Goal: Information Seeking & Learning: Learn about a topic

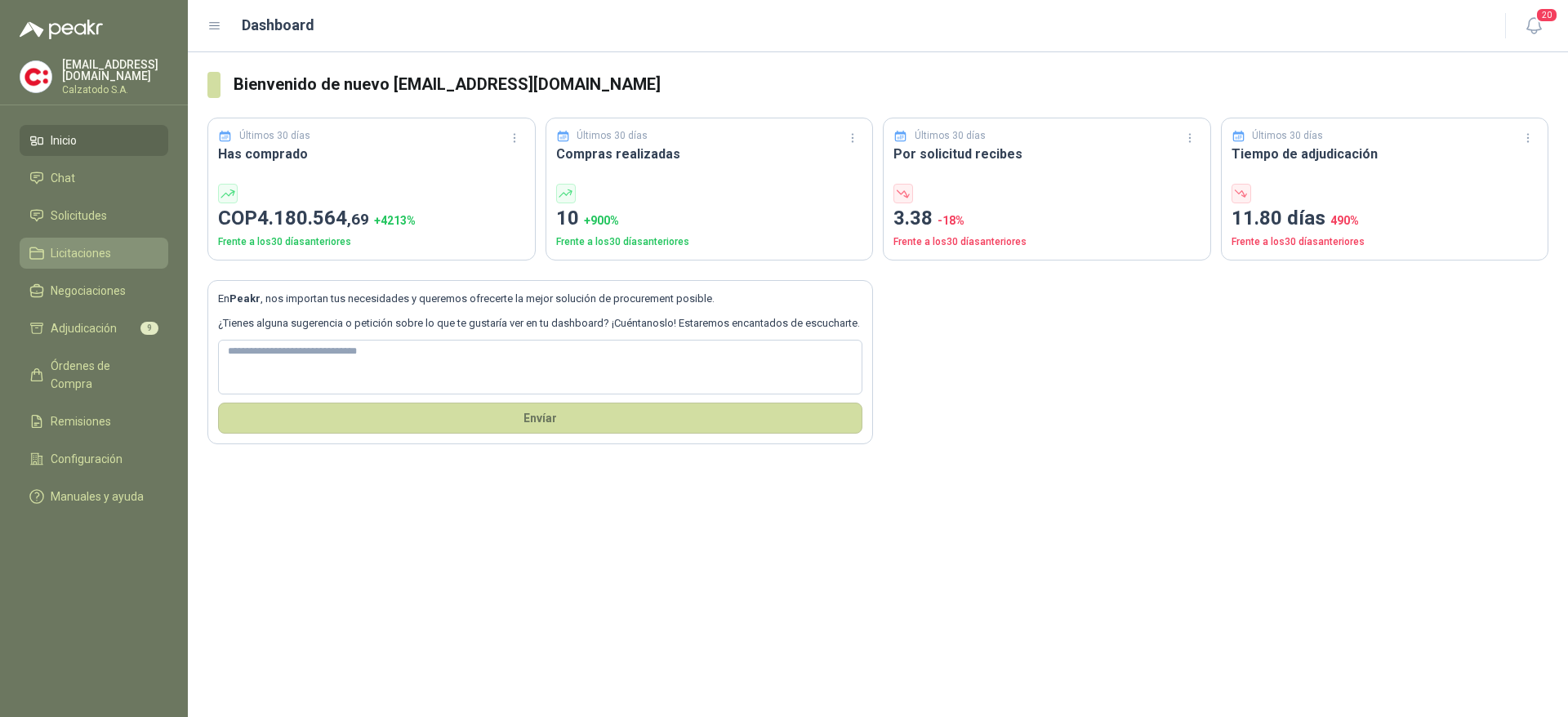
click at [69, 260] on link "Licitaciones" at bounding box center [93, 253] width 148 height 31
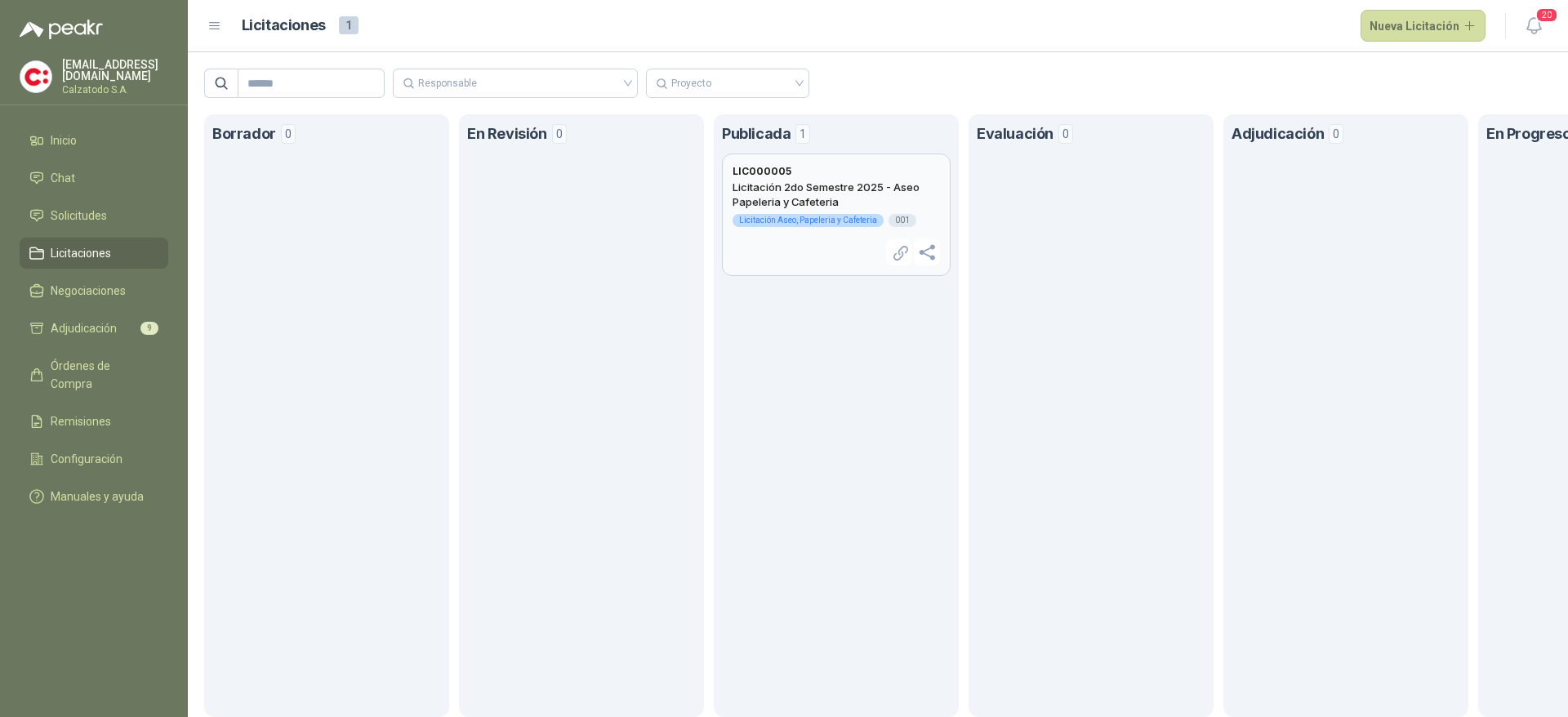
click at [794, 191] on h2 "Licitación 2do Semestre 2025 - Aseo Papeleria y Cafeteria" at bounding box center [835, 194] width 207 height 29
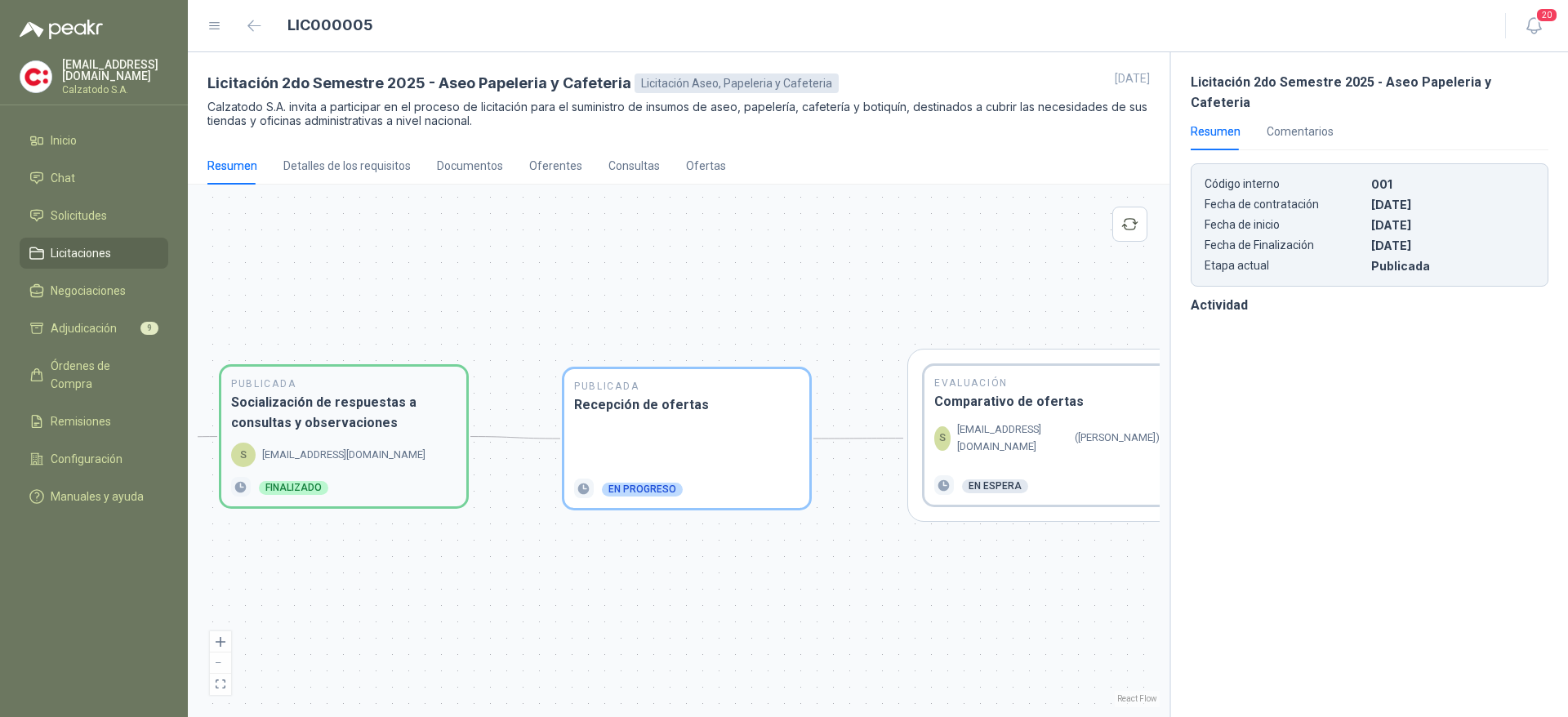
click at [316, 429] on h3 "Socialización de respuestas a consultas y observaciones" at bounding box center [343, 413] width 225 height 41
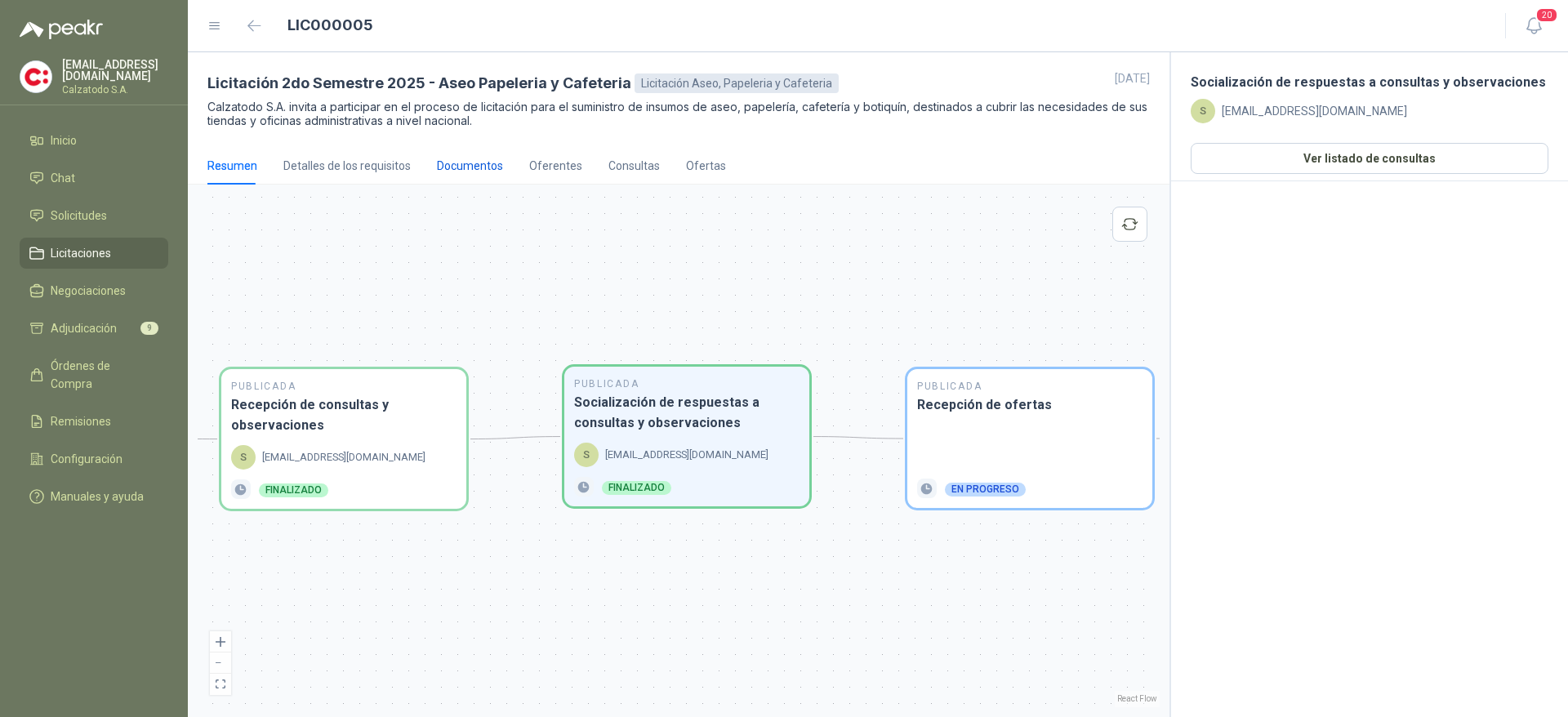
click at [454, 168] on div "Documentos" at bounding box center [469, 165] width 66 height 18
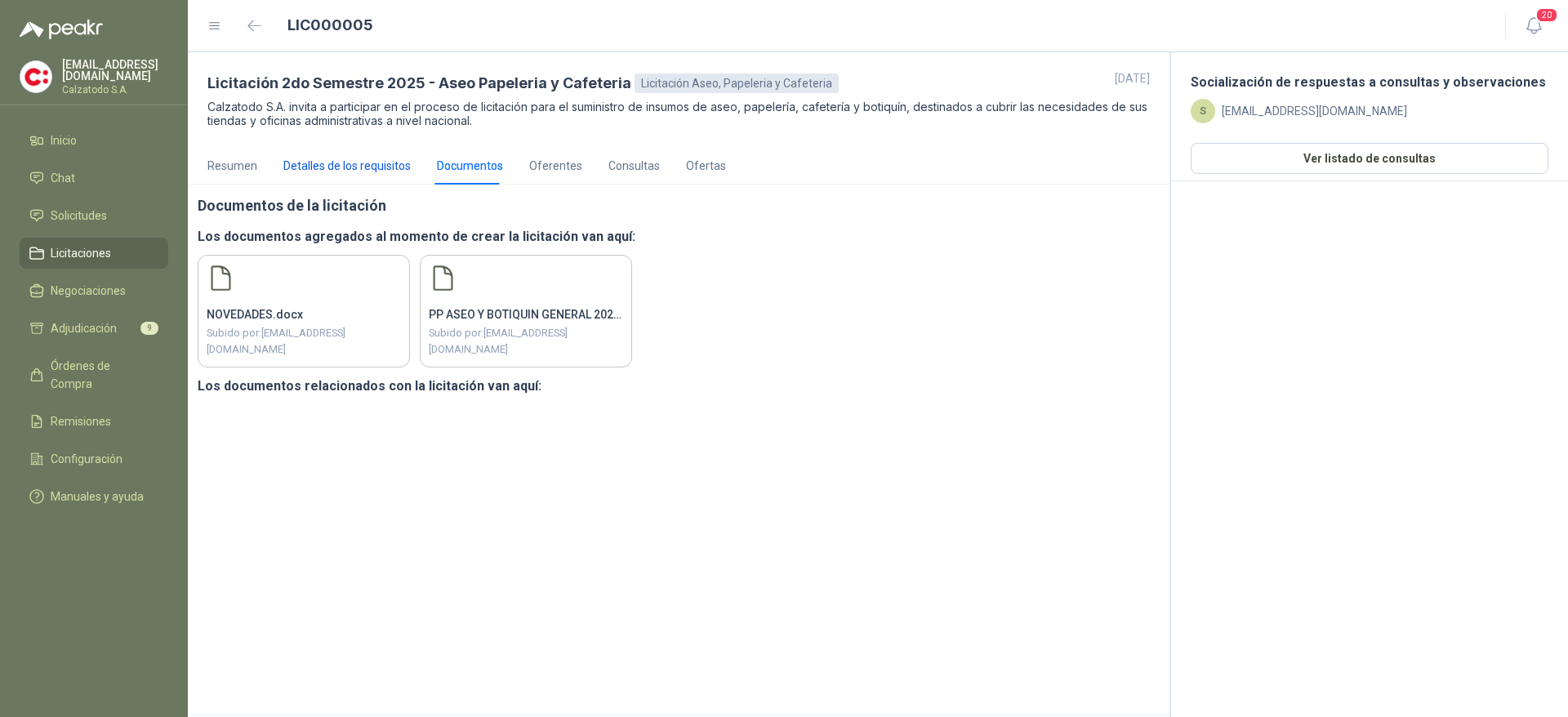
click at [364, 172] on div "Detalles de los requisitos" at bounding box center [347, 165] width 128 height 18
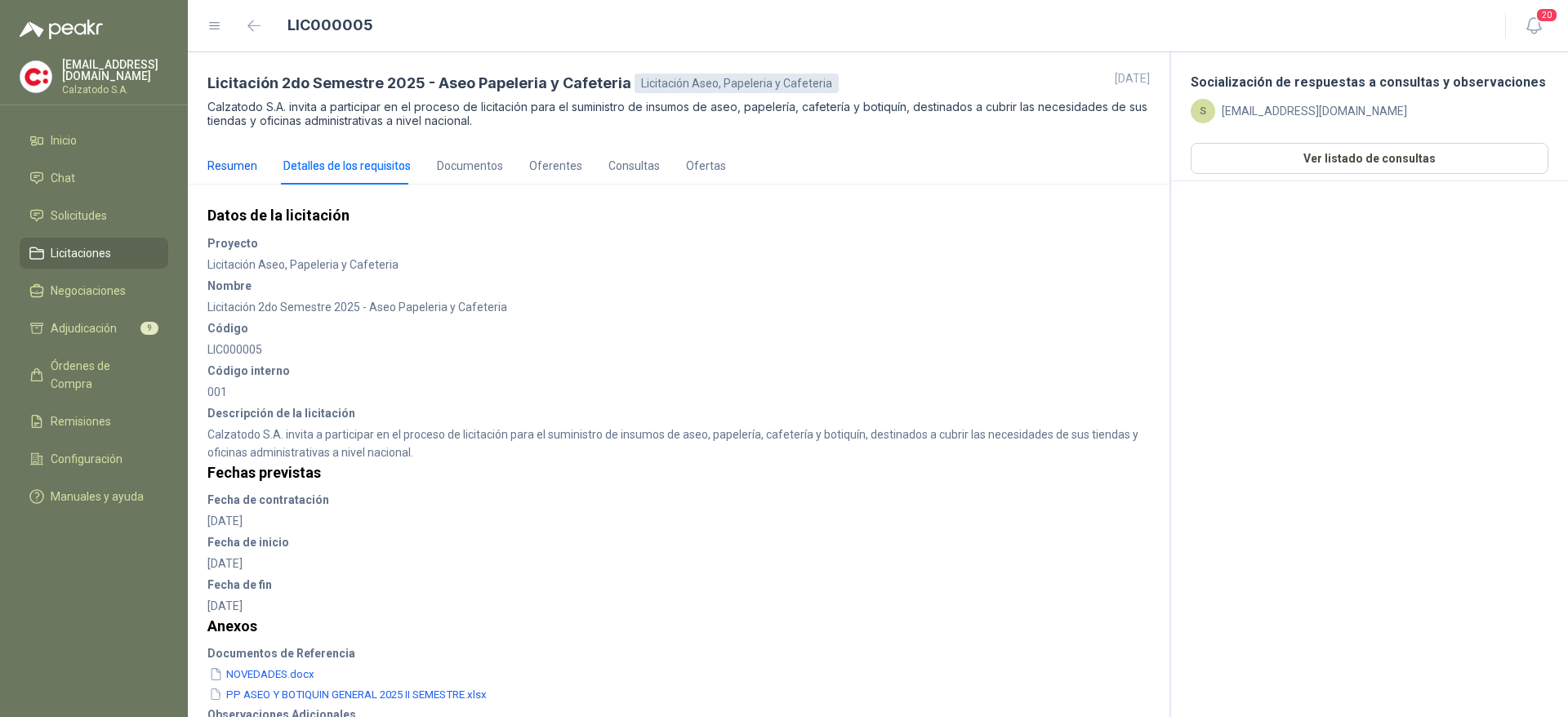
click at [251, 171] on div "Resumen" at bounding box center [232, 165] width 50 height 18
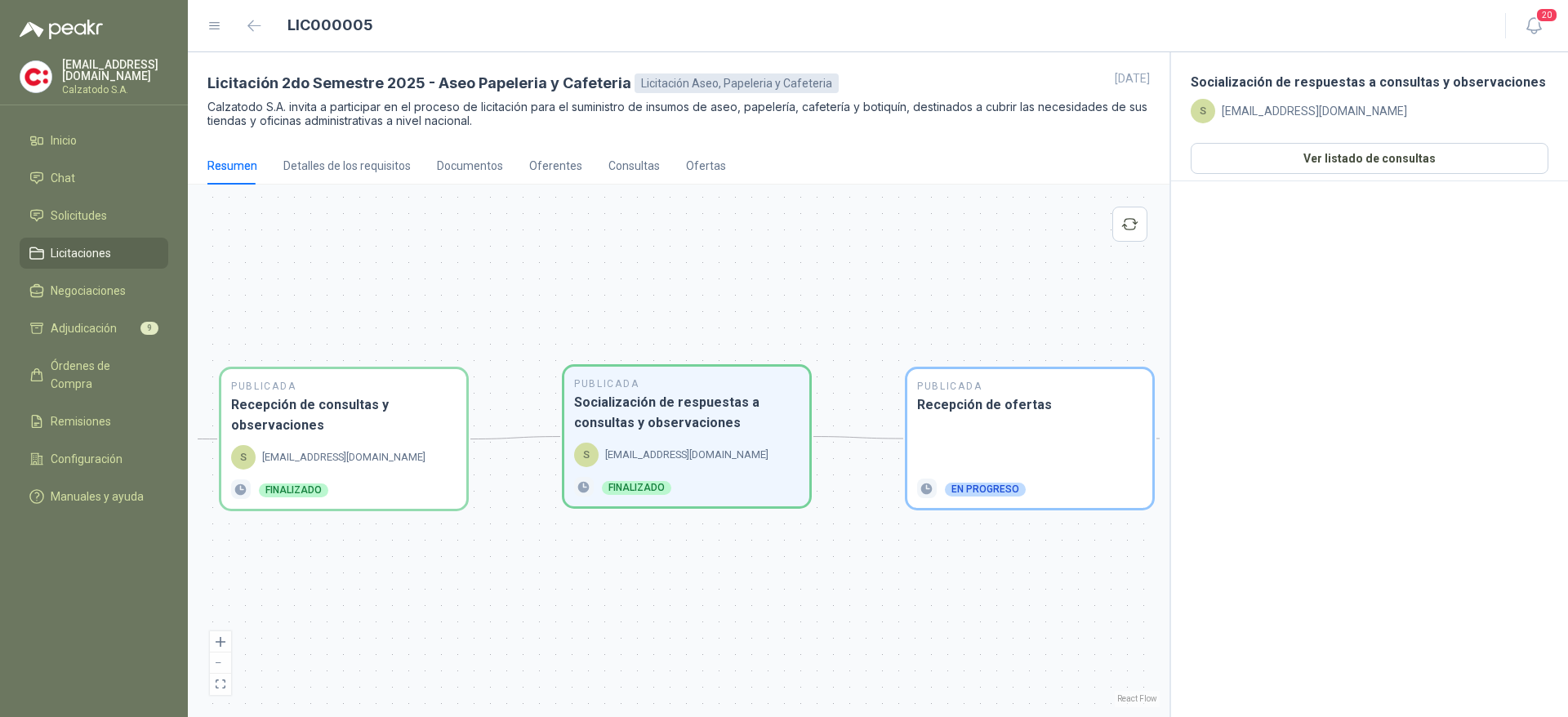
click at [680, 422] on h3 "Socialización de respuestas a consultas y observaciones" at bounding box center [686, 413] width 225 height 41
click at [552, 169] on div "Oferentes" at bounding box center [555, 165] width 53 height 18
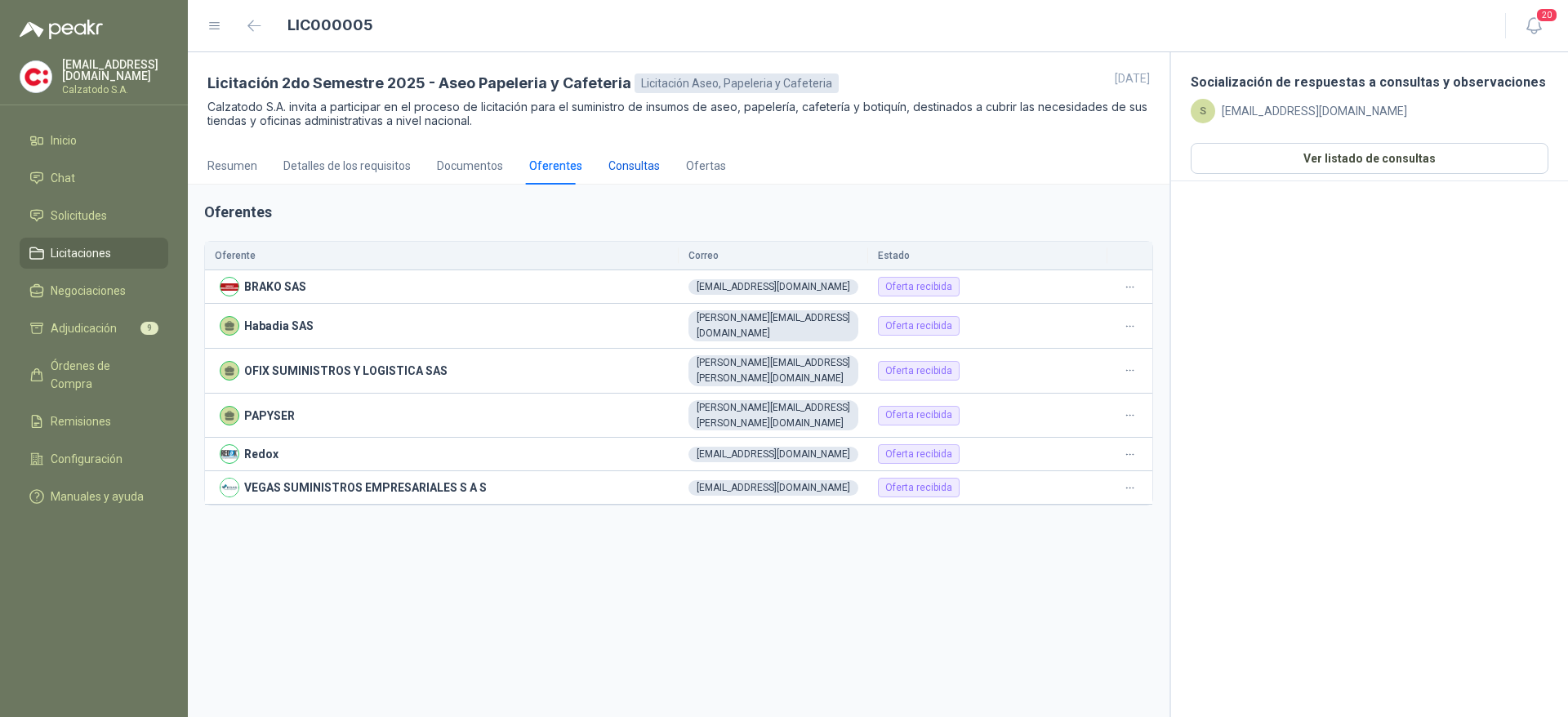
click at [638, 173] on div "Consultas" at bounding box center [634, 165] width 52 height 18
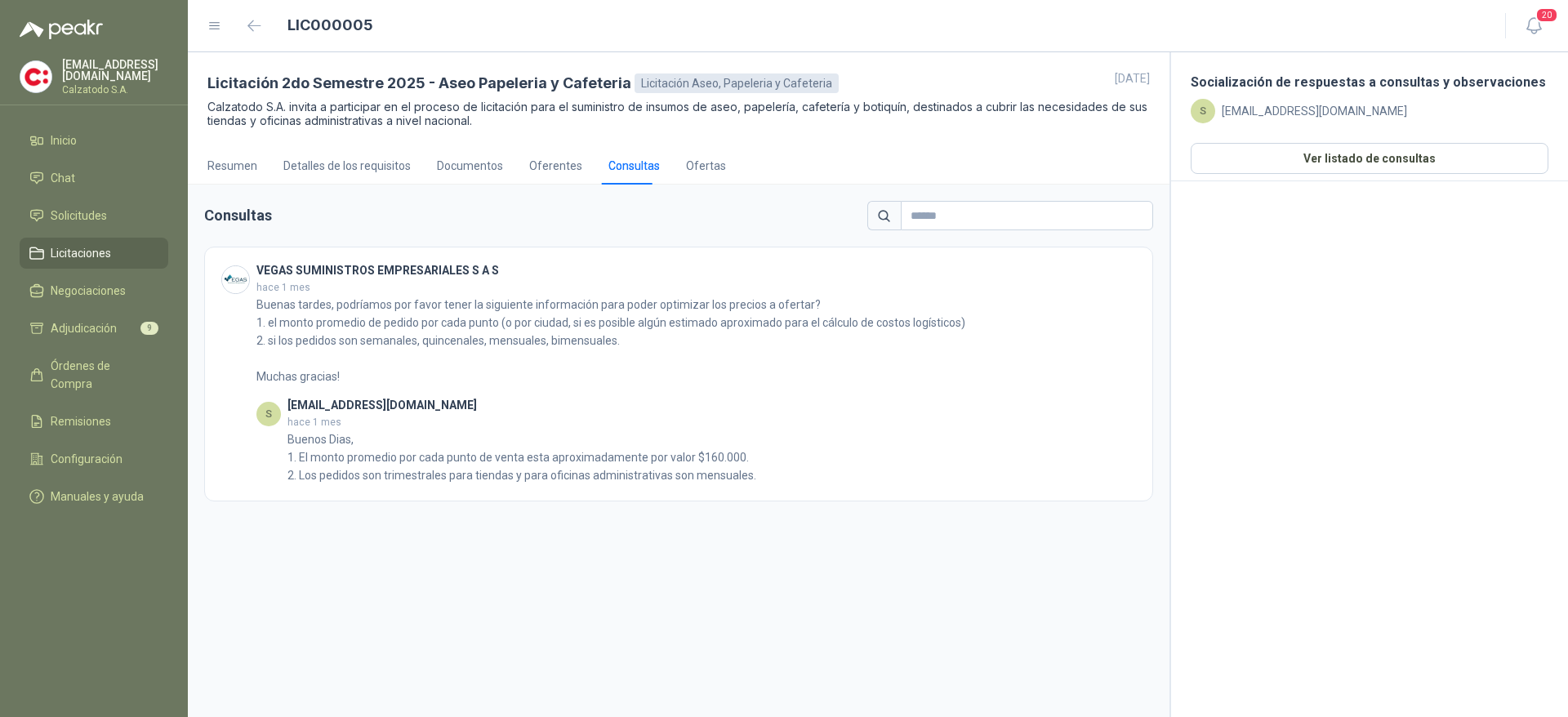
click at [512, 162] on div "Resumen Detalles de los requisitos Documentos Oferentes Consultas Ofertas" at bounding box center [466, 165] width 518 height 38
click at [522, 162] on div "Resumen Detalles de los requisitos Documentos Oferentes Consultas Ofertas" at bounding box center [466, 165] width 518 height 38
click at [531, 159] on div "Oferentes" at bounding box center [555, 165] width 53 height 18
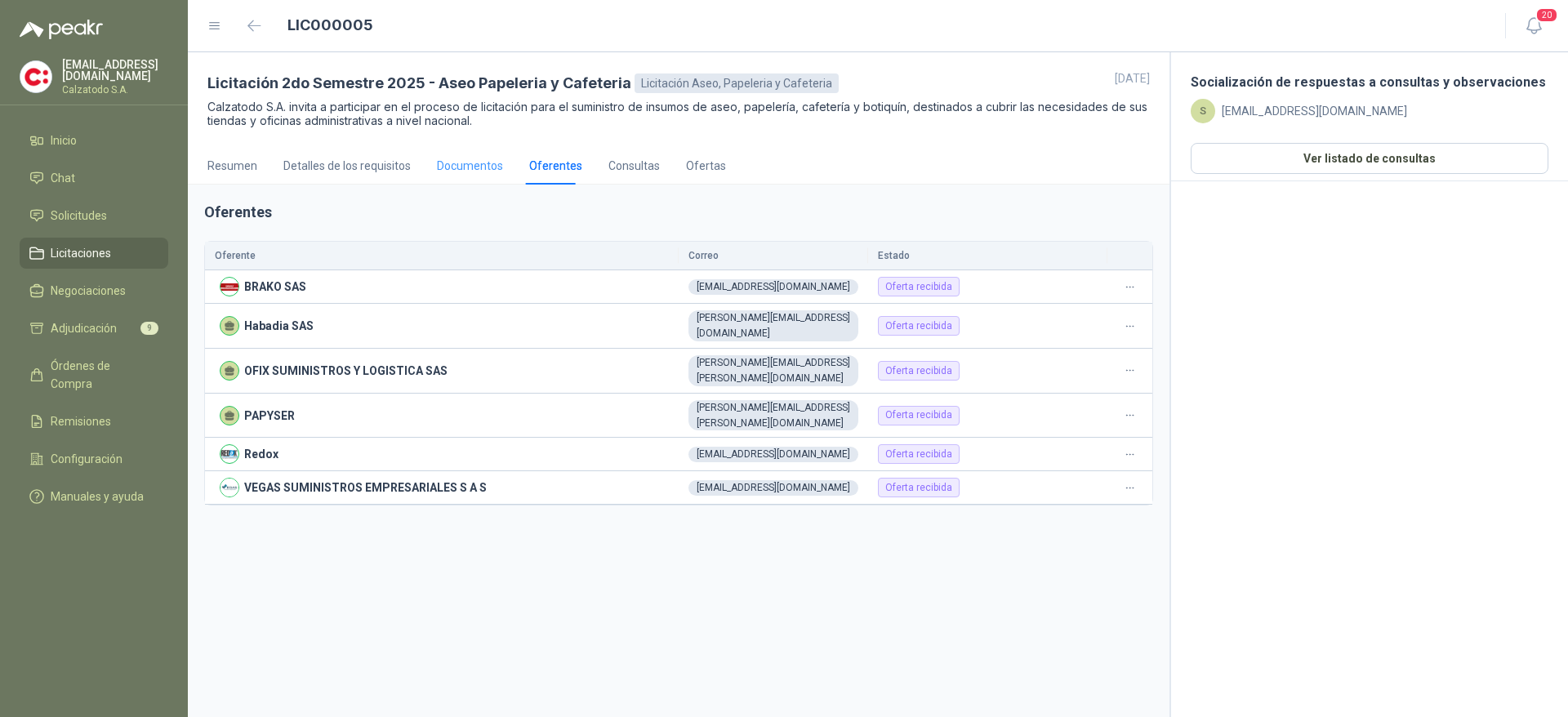
click at [451, 176] on div "Documentos" at bounding box center [469, 165] width 66 height 38
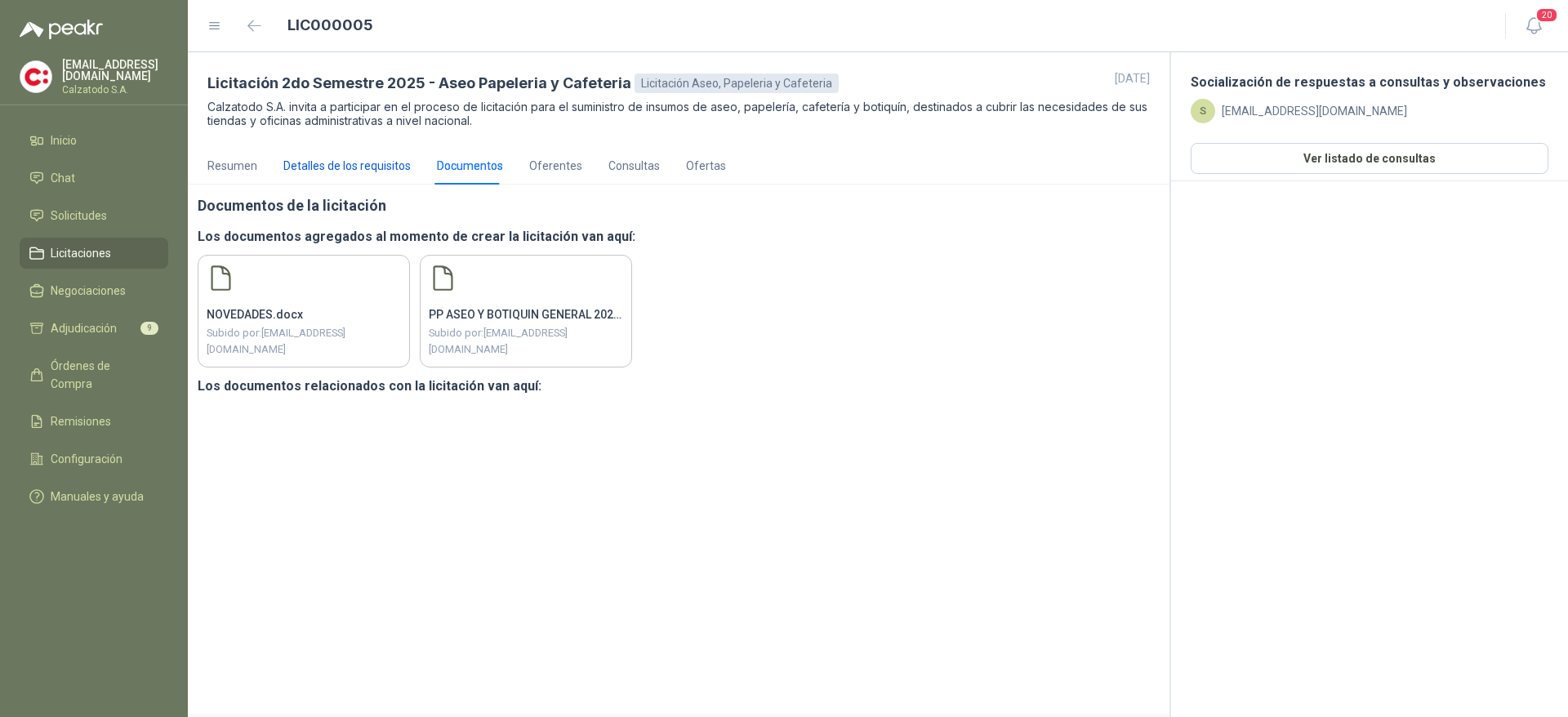
click at [368, 169] on div "Detalles de los requisitos" at bounding box center [347, 165] width 128 height 18
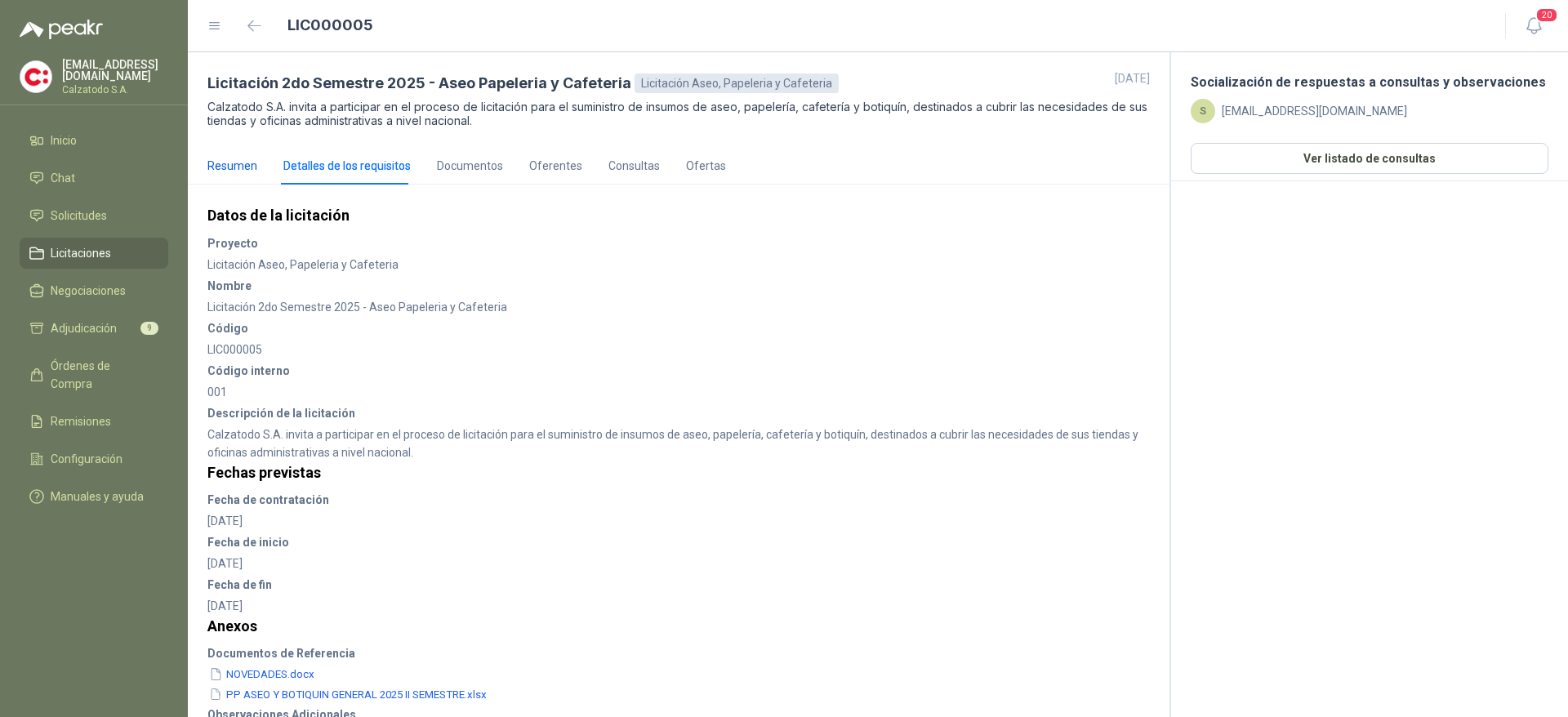
click at [244, 171] on div "Resumen" at bounding box center [232, 165] width 50 height 18
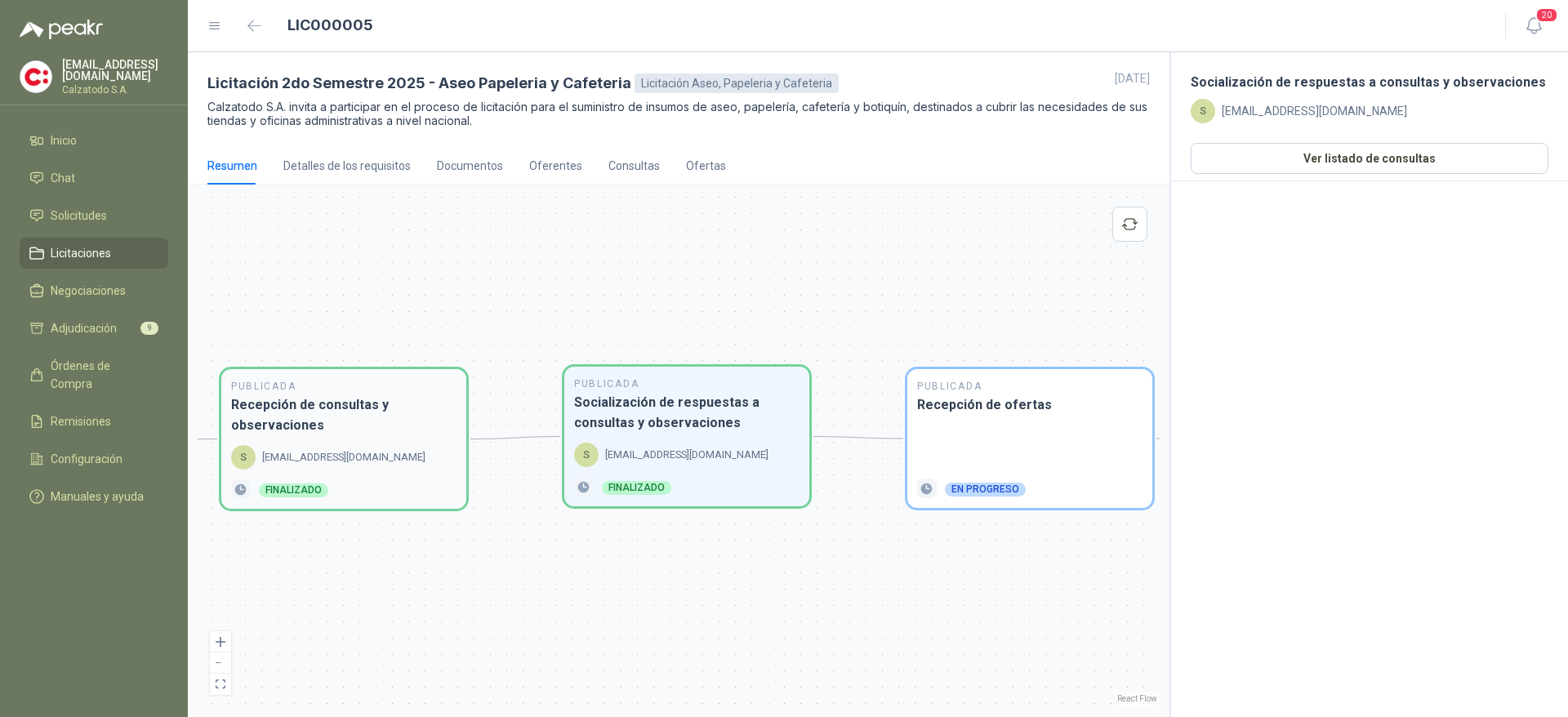
click at [397, 485] on div "Finalizado" at bounding box center [357, 489] width 197 height 18
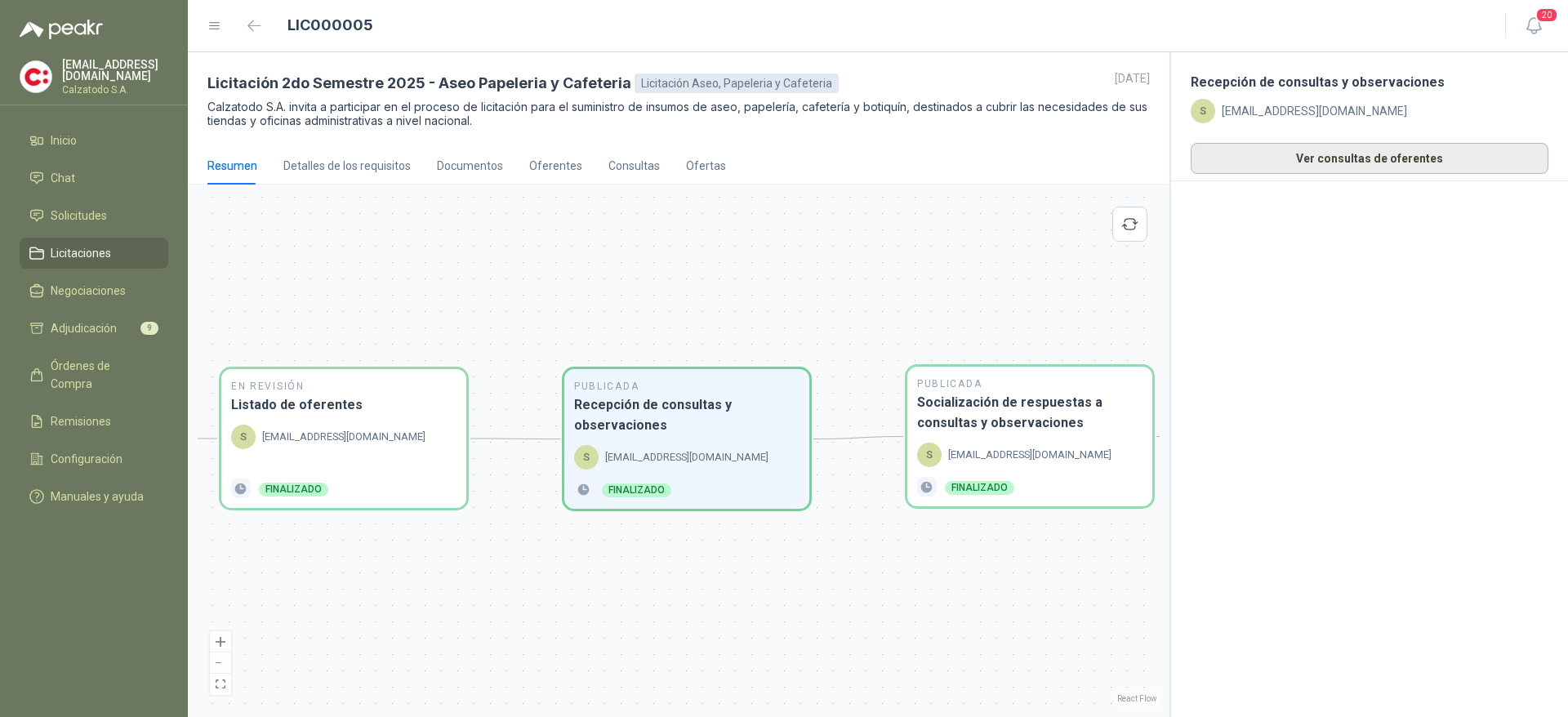
click at [1408, 154] on button "Ver consultas de oferentes" at bounding box center [1369, 159] width 358 height 31
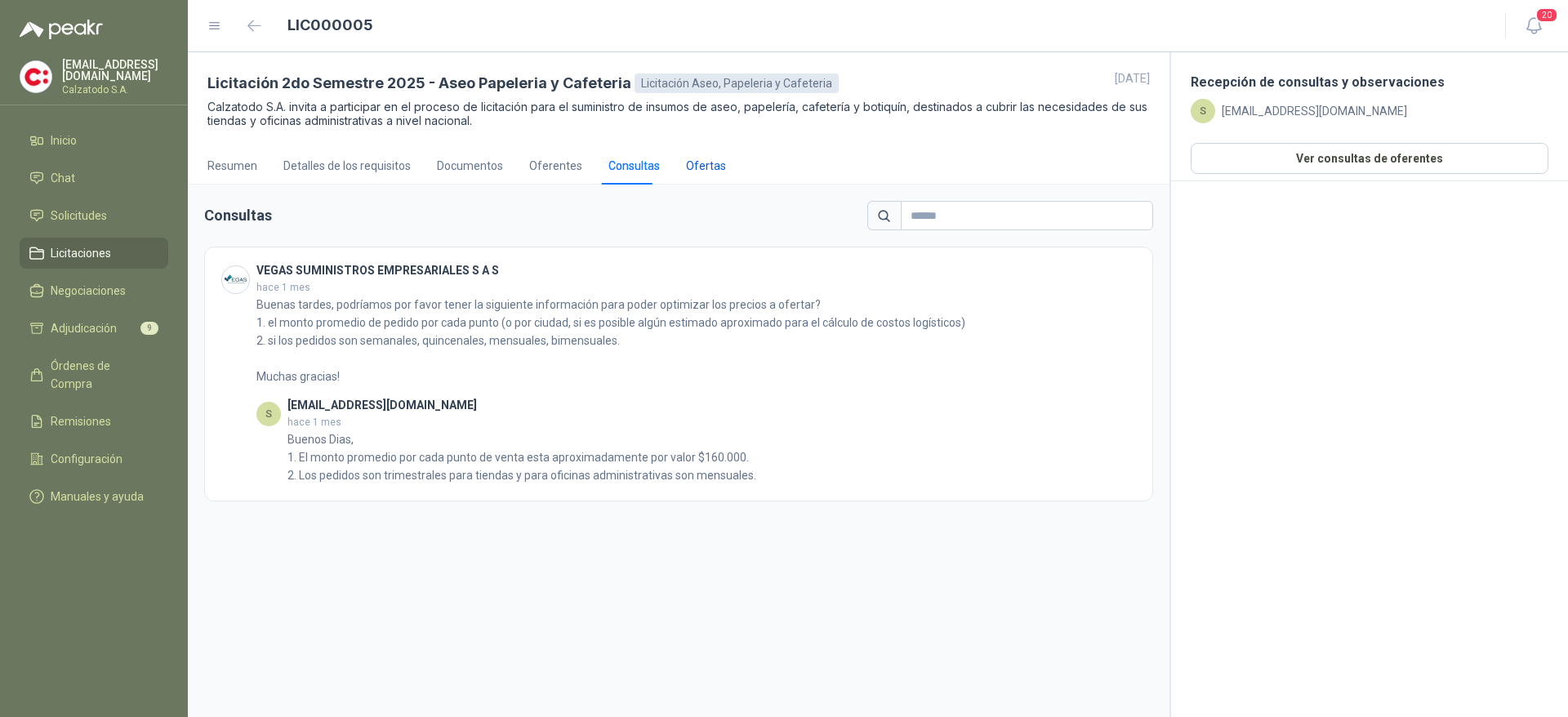
click at [716, 165] on div "Ofertas" at bounding box center [706, 165] width 40 height 18
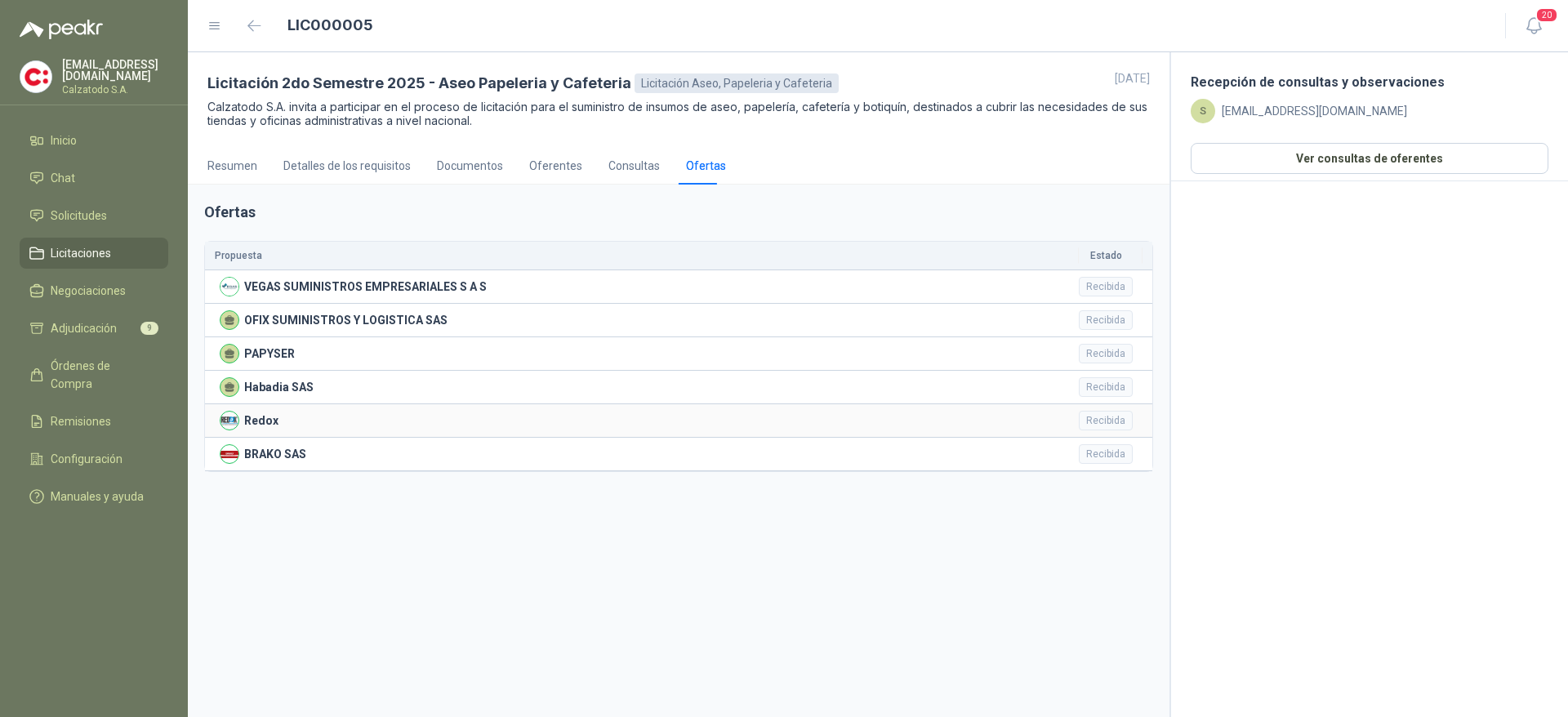
click at [1110, 417] on div "Recibida" at bounding box center [1105, 421] width 54 height 20
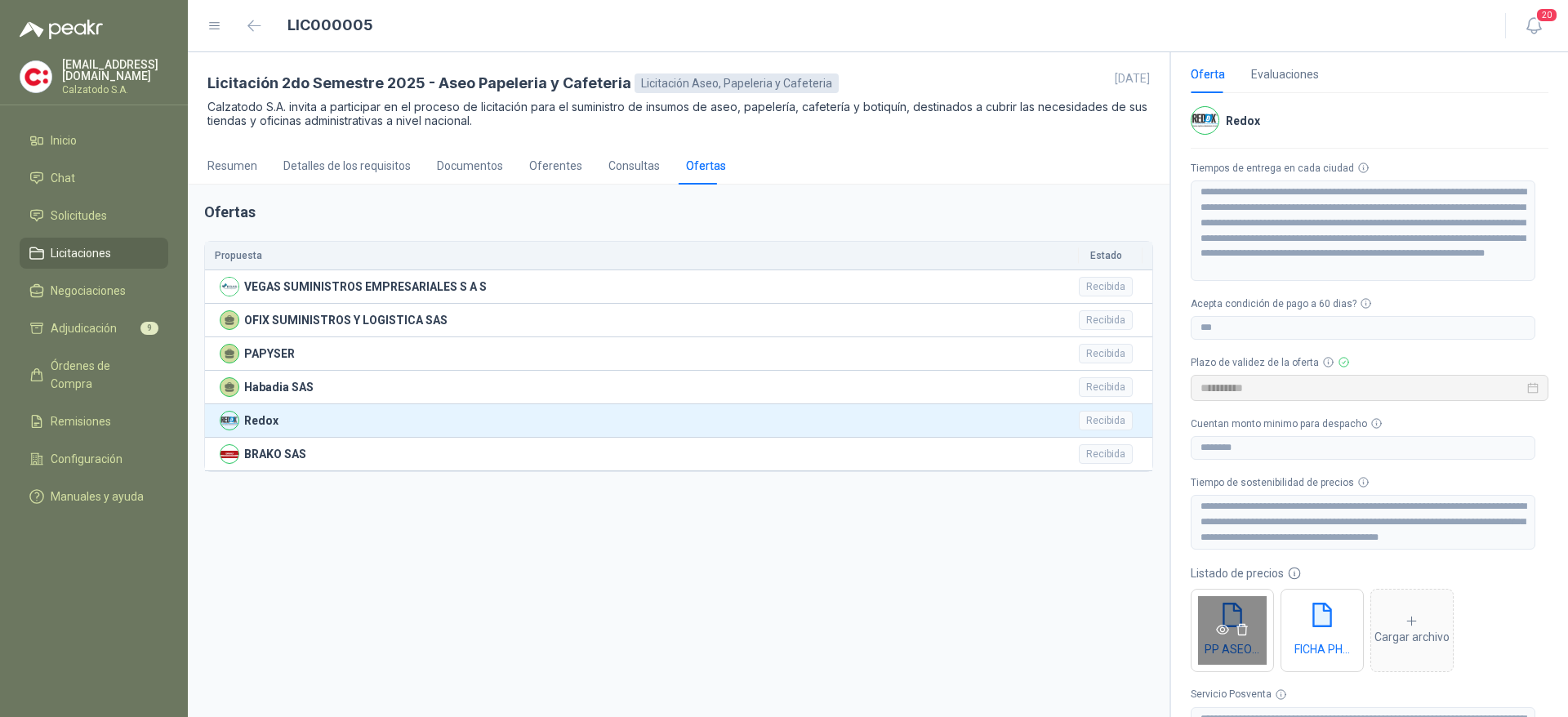
click at [1231, 655] on div "PP ASEO Y BOTIQUIN GENERAL 2025 II SEMESTRE (1).xlsx" at bounding box center [1232, 630] width 84 height 83
click at [1221, 626] on icon "eye" at bounding box center [1222, 629] width 13 height 13
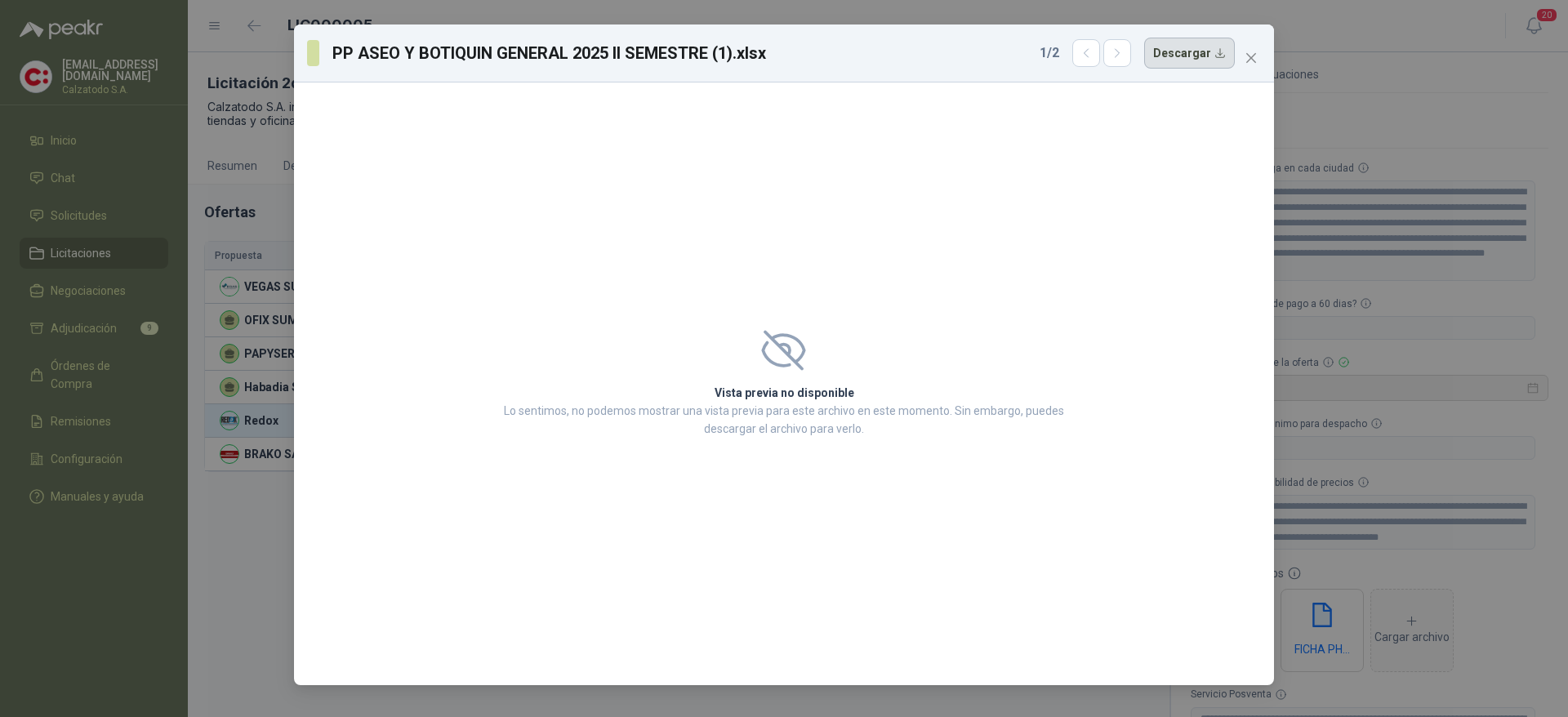
click at [1183, 64] on button "Descargar" at bounding box center [1189, 53] width 91 height 31
click at [1258, 60] on span "Close" at bounding box center [1251, 58] width 26 height 13
